Goal: Transaction & Acquisition: Obtain resource

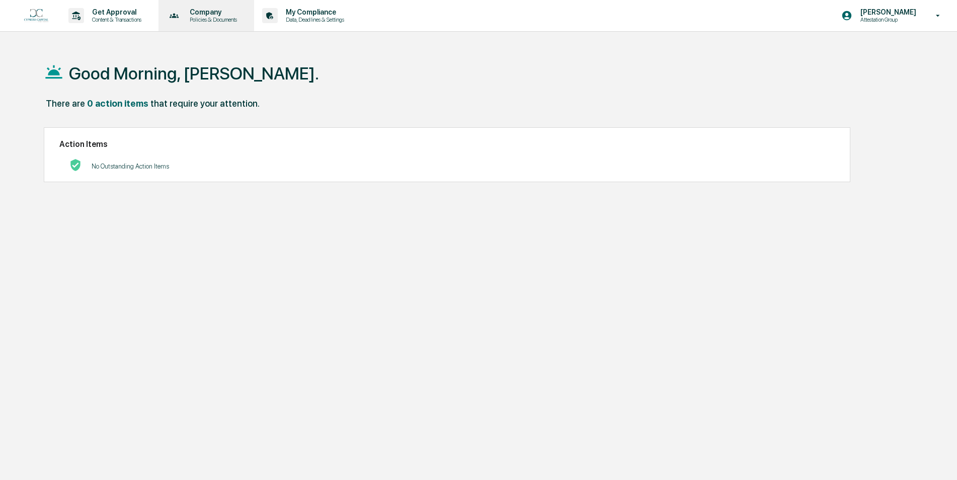
click at [212, 4] on div "Company Policies & Documents" at bounding box center [206, 15] width 86 height 31
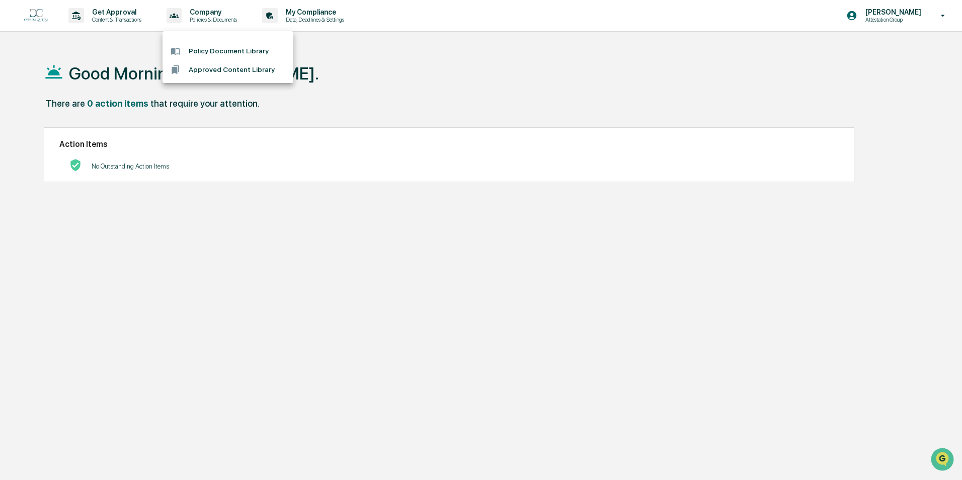
click at [230, 55] on li "Policy Document Library" at bounding box center [228, 51] width 131 height 19
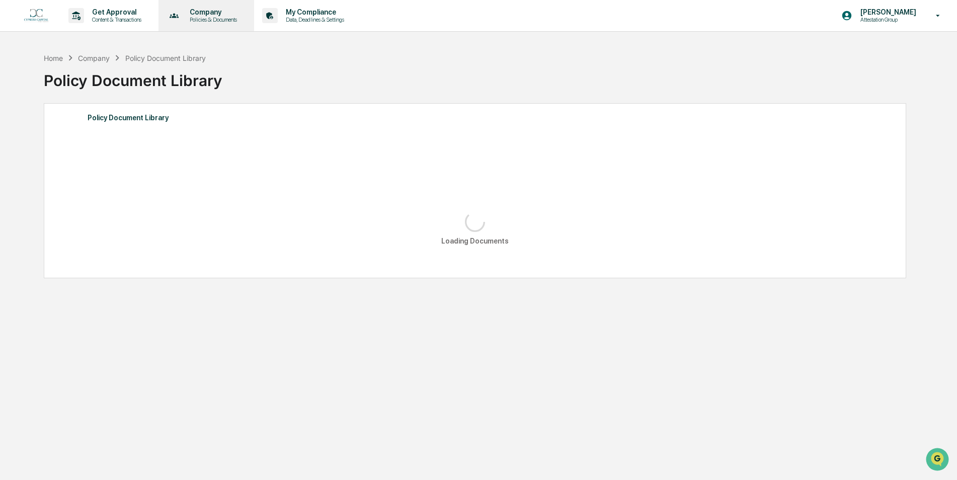
click at [227, 20] on p "Policies & Documents" at bounding box center [212, 19] width 60 height 7
click at [236, 71] on li "Approved Content Library" at bounding box center [228, 69] width 131 height 19
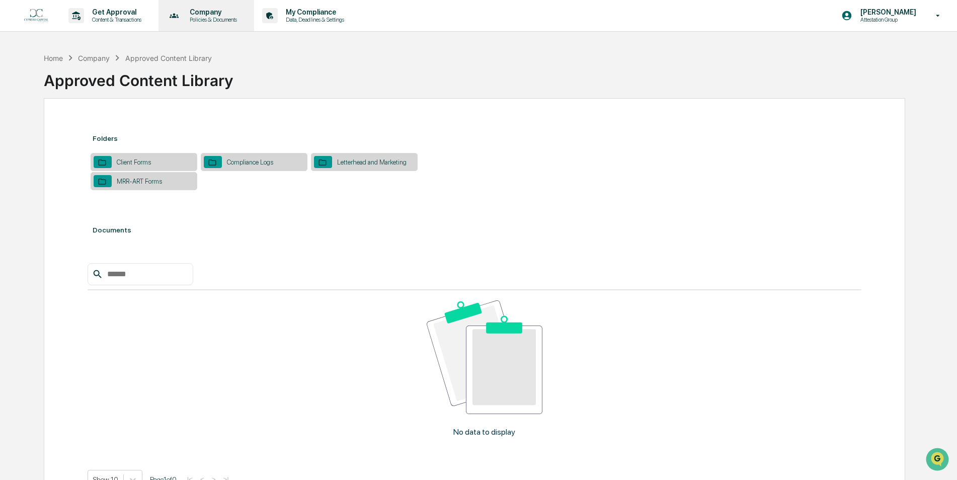
click at [218, 26] on div "Company Policies & Documents" at bounding box center [206, 15] width 86 height 31
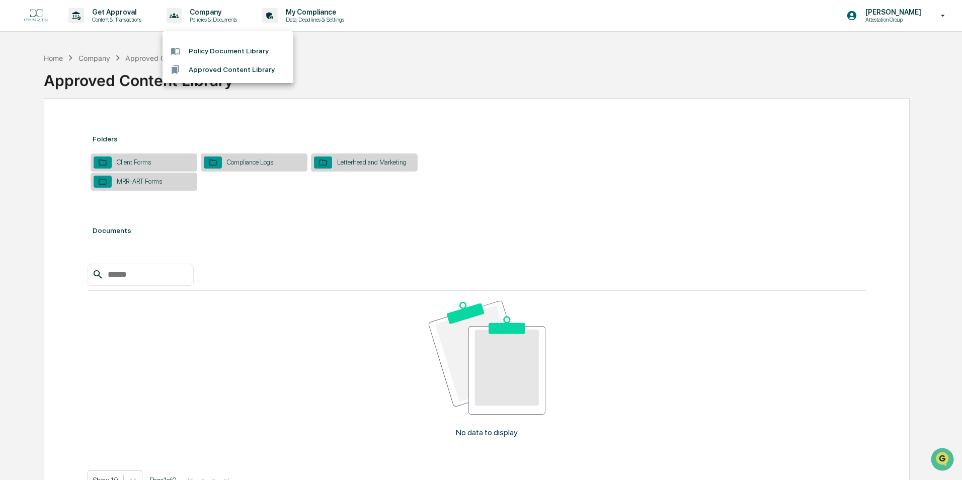
click at [216, 47] on li "Policy Document Library" at bounding box center [228, 51] width 131 height 19
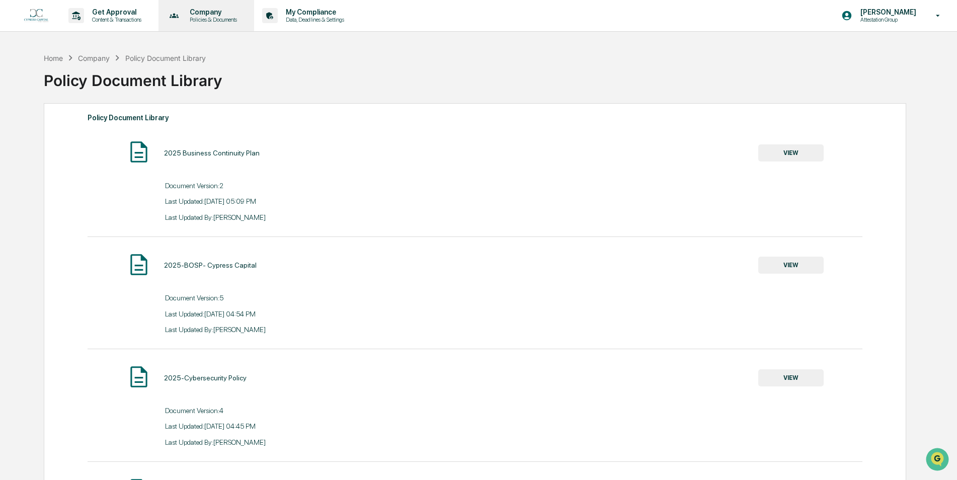
click at [195, 8] on div "Company Policies & Documents" at bounding box center [206, 15] width 86 height 31
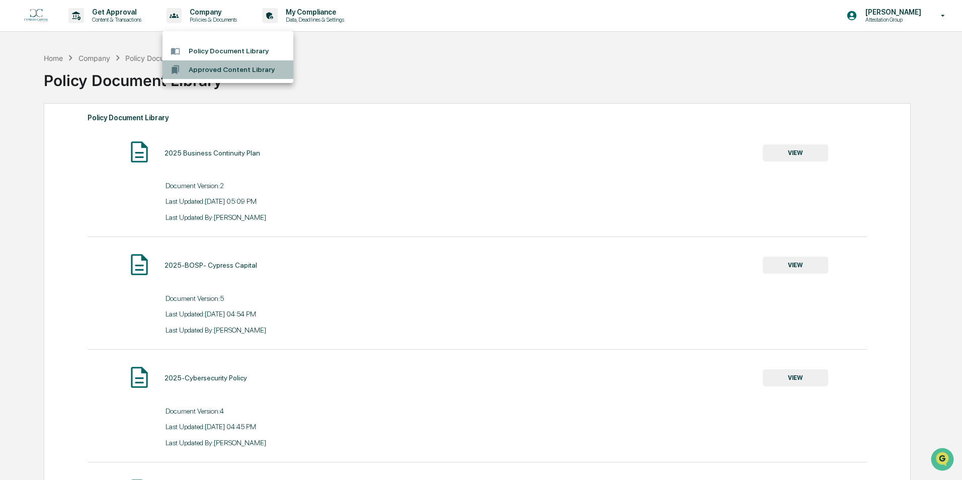
click at [219, 67] on li "Approved Content Library" at bounding box center [228, 69] width 131 height 19
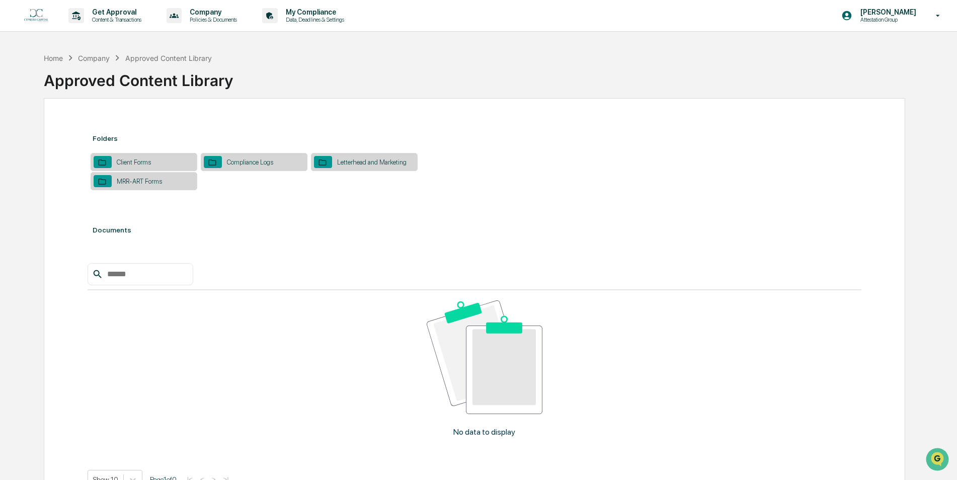
click at [133, 166] on div "Client Forms" at bounding box center [134, 163] width 44 height 8
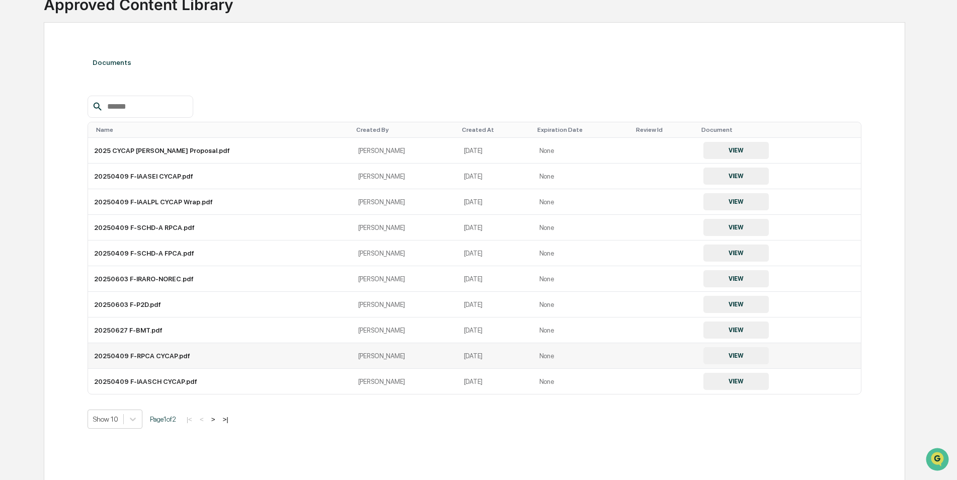
scroll to position [76, 0]
click at [724, 303] on button "VIEW" at bounding box center [736, 303] width 65 height 17
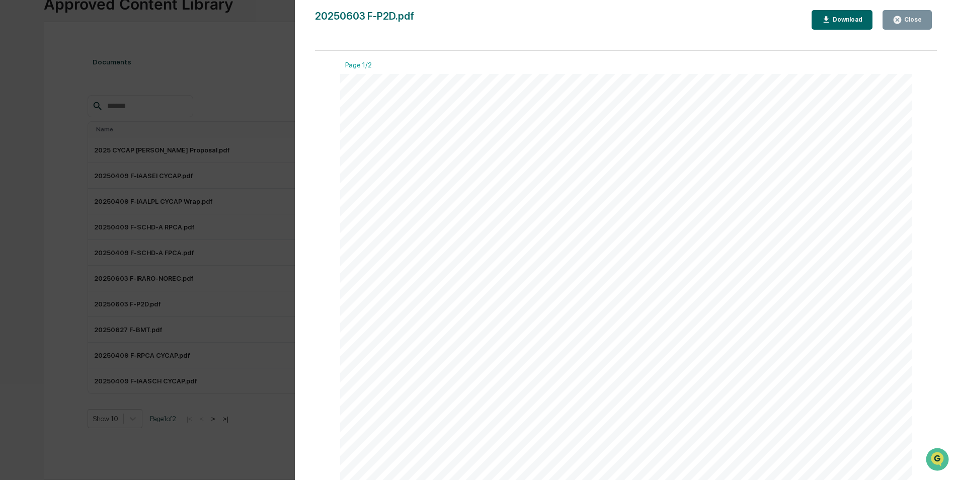
click at [840, 12] on button "Download" at bounding box center [842, 20] width 61 height 20
